Goal: Check status: Check status

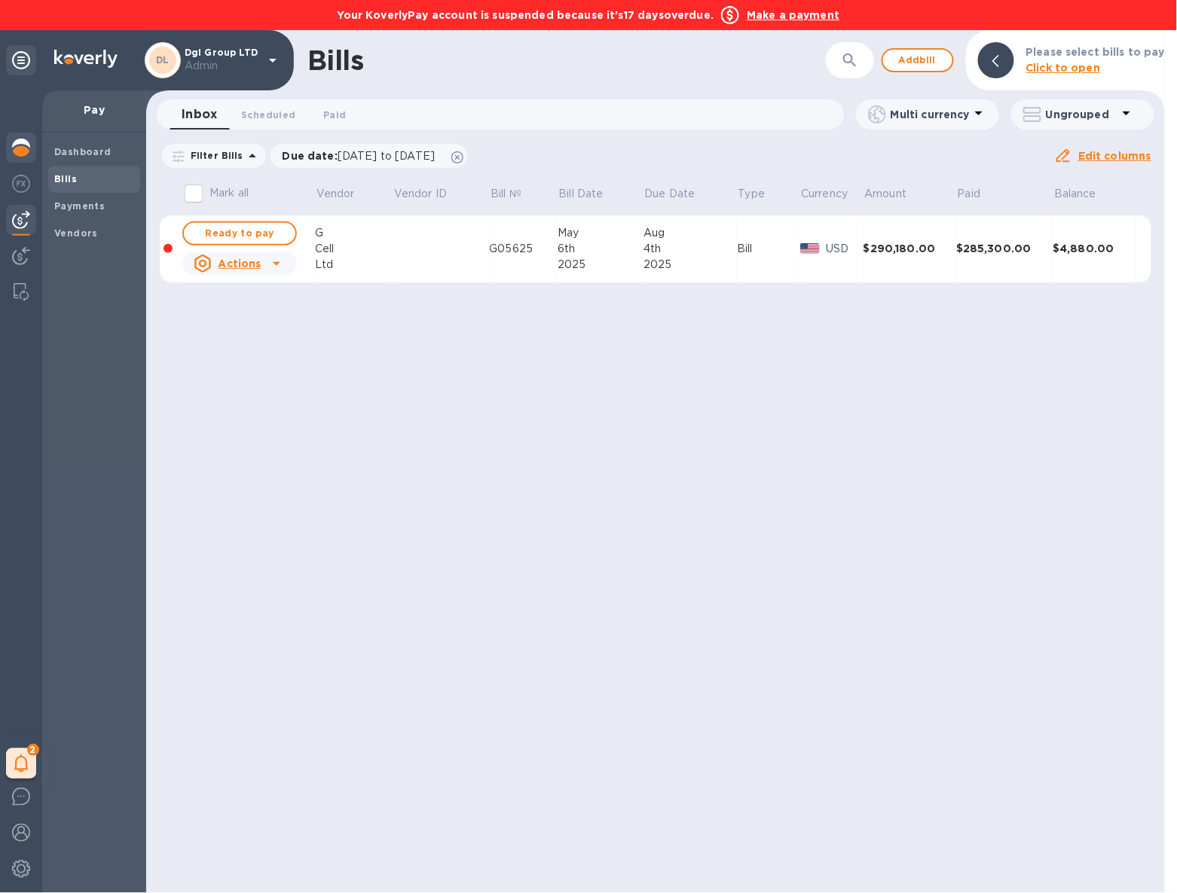
click at [21, 150] on img at bounding box center [21, 148] width 18 height 18
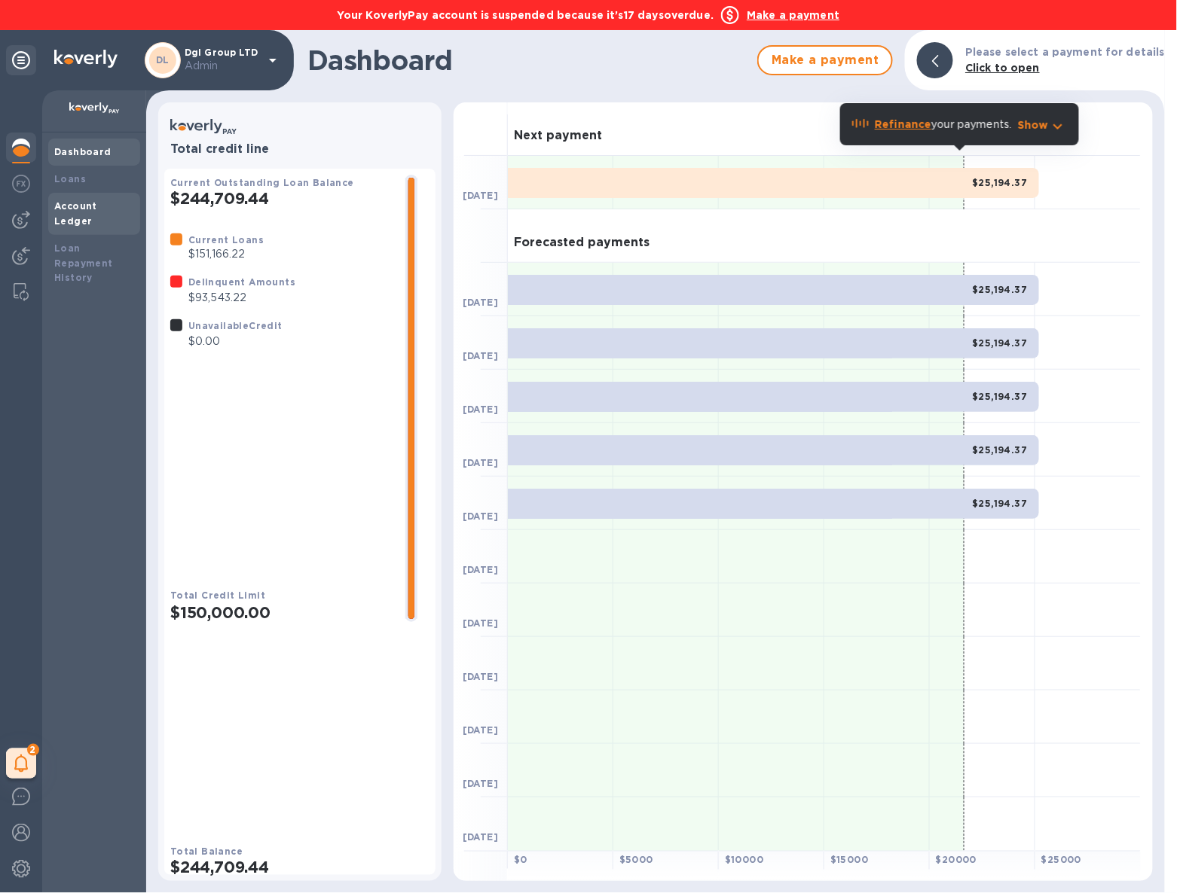
click at [97, 201] on b "Account Ledger" at bounding box center [75, 213] width 43 height 26
